Goal: Information Seeking & Learning: Learn about a topic

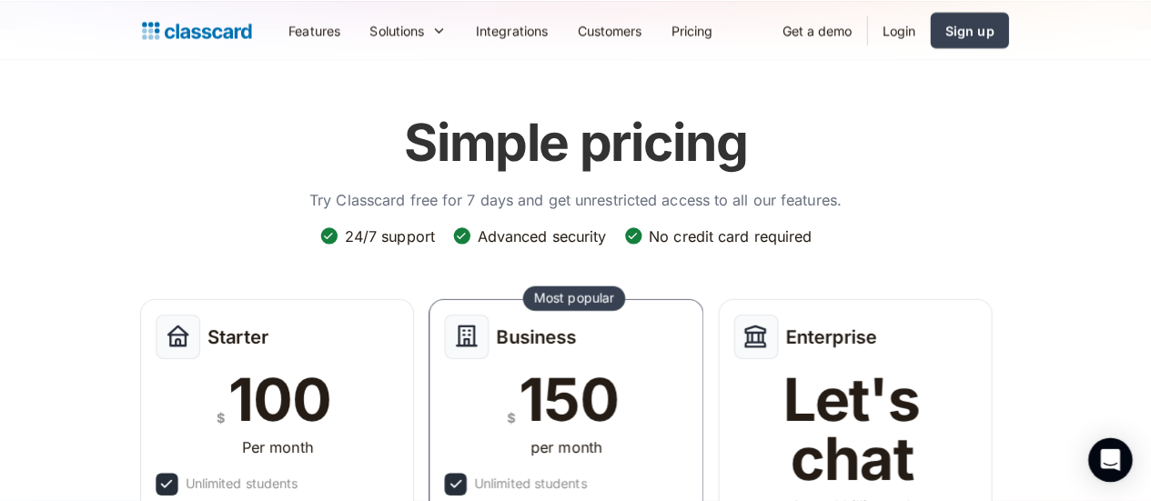
scroll to position [30, 0]
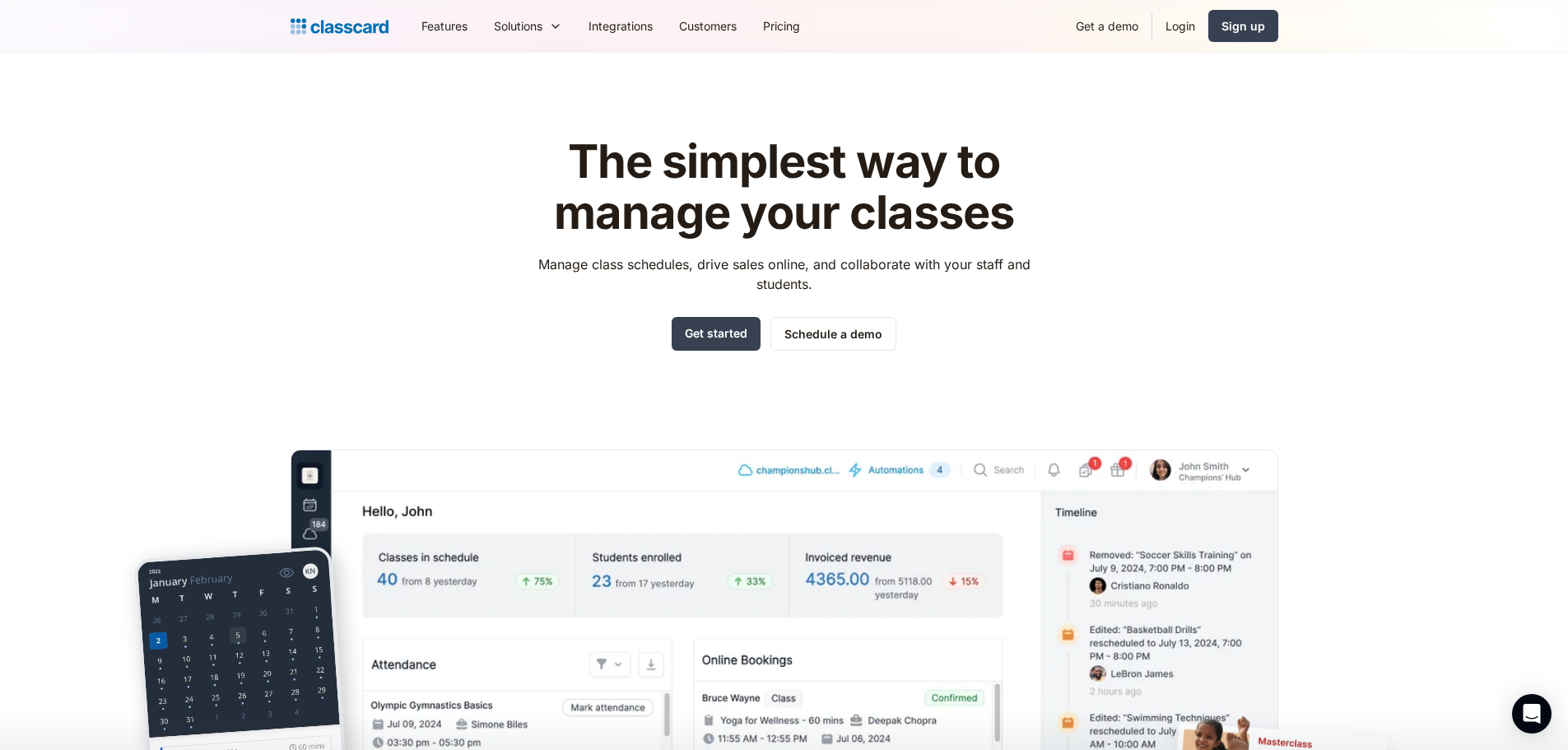
click at [313, 154] on div "The simplest way to manage your classes Manage class schedules, drive sales onl…" at bounding box center [784, 498] width 988 height 774
